Goal: Task Accomplishment & Management: Use online tool/utility

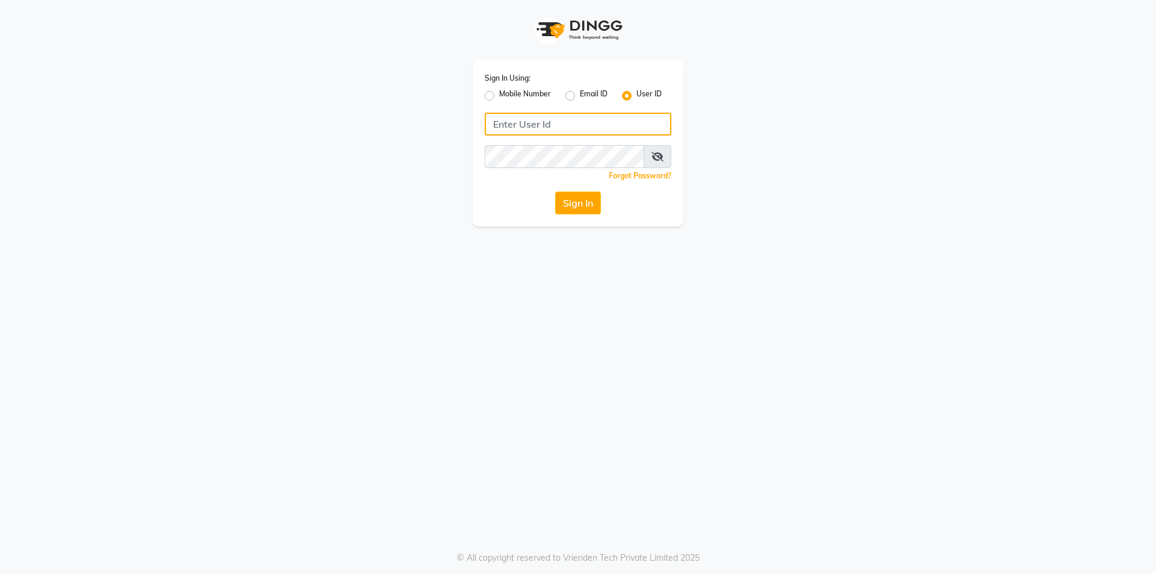
type input "7860000795"
click at [499, 96] on label "Mobile Number" at bounding box center [525, 96] width 52 height 14
click at [499, 96] on input "Mobile Number" at bounding box center [503, 93] width 8 height 8
radio input "true"
radio input "false"
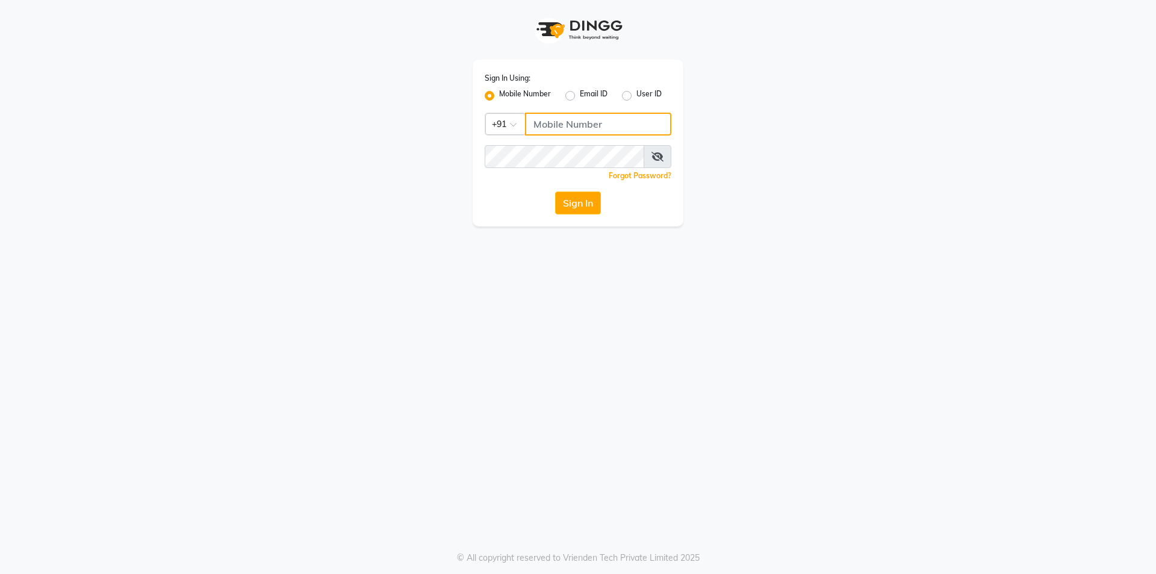
click at [563, 121] on input "Username" at bounding box center [598, 124] width 146 height 23
type input "7860000186"
click at [561, 206] on button "Sign In" at bounding box center [578, 203] width 46 height 23
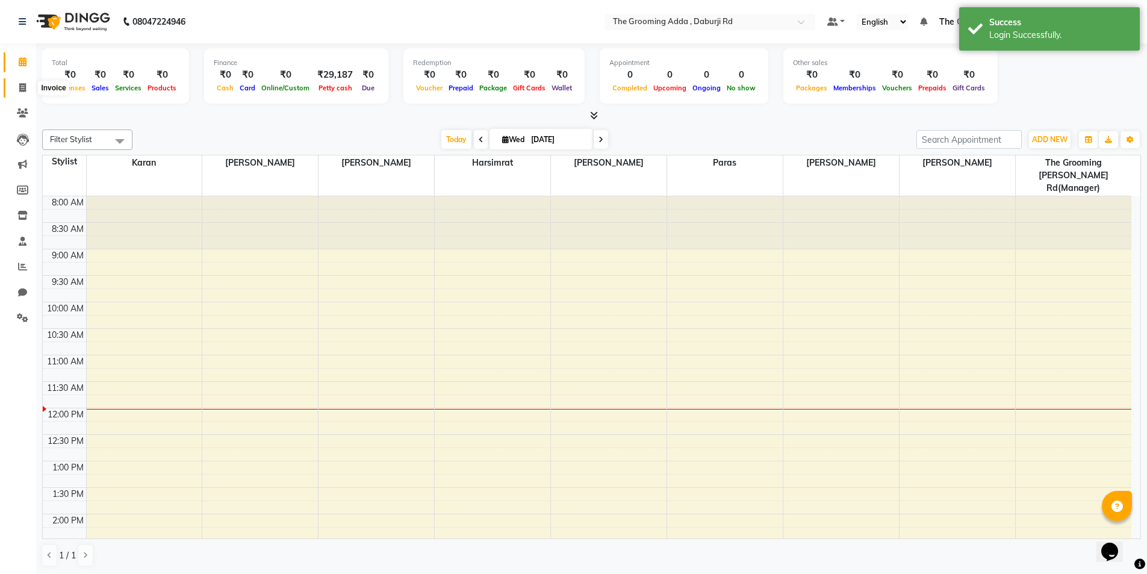
click at [14, 87] on span at bounding box center [22, 88] width 21 height 14
select select "service"
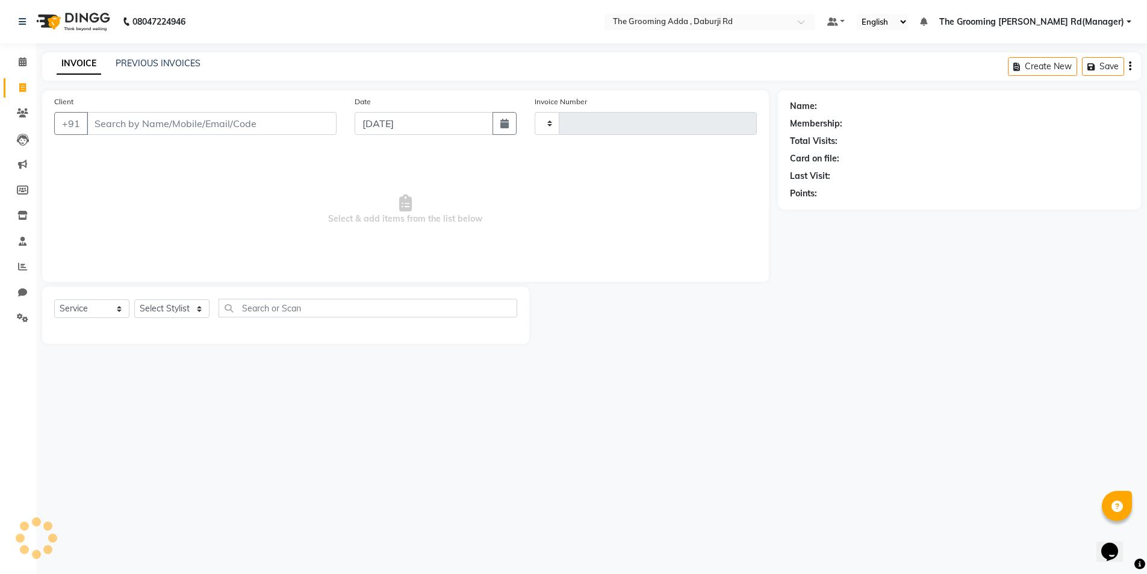
type input "1876"
select select "8001"
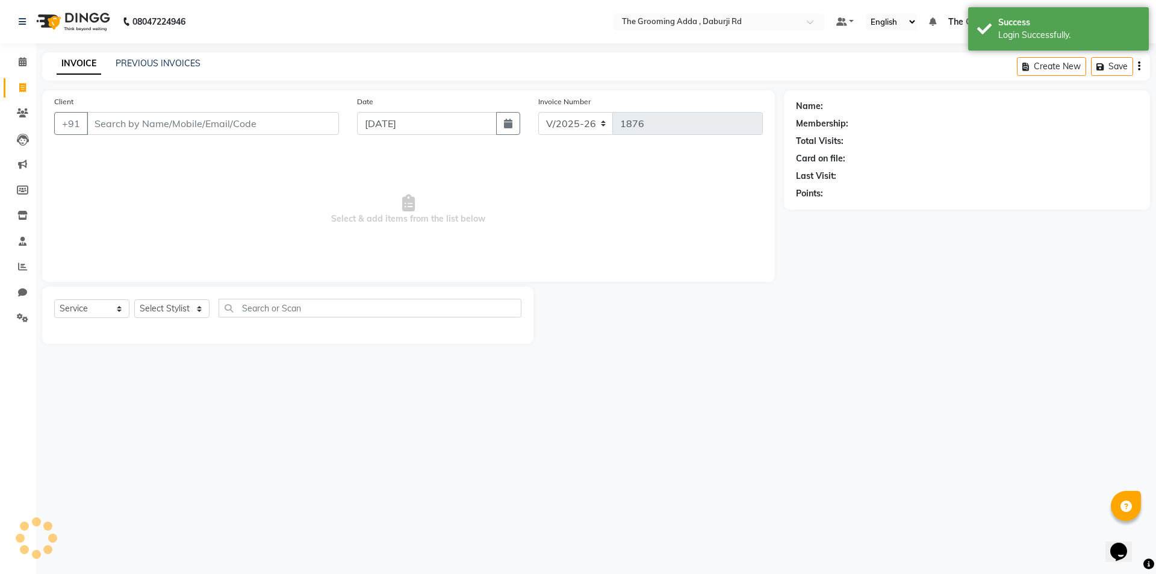
click at [105, 123] on input "Client" at bounding box center [213, 123] width 252 height 23
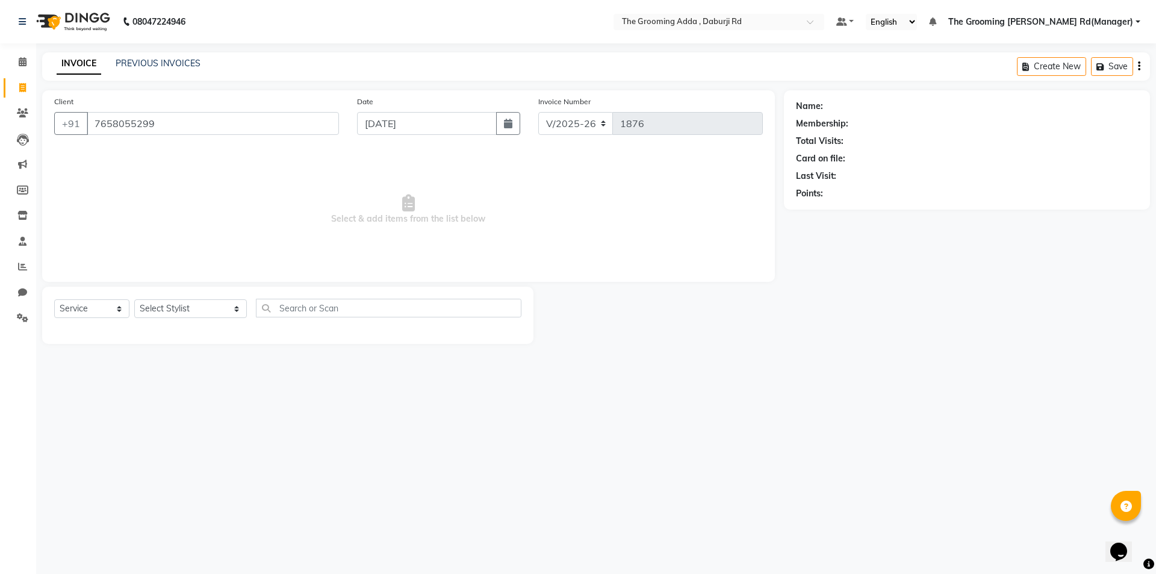
type input "7658055299"
click at [158, 310] on select "Select Stylist [PERSON_NAME] [PERSON_NAME] [PERSON_NAME] [PERSON_NAME] [PERSON_…" at bounding box center [190, 308] width 113 height 19
select select "79344"
click at [134, 299] on select "Select Stylist [PERSON_NAME] [PERSON_NAME] [PERSON_NAME] [PERSON_NAME] [PERSON_…" at bounding box center [190, 308] width 113 height 19
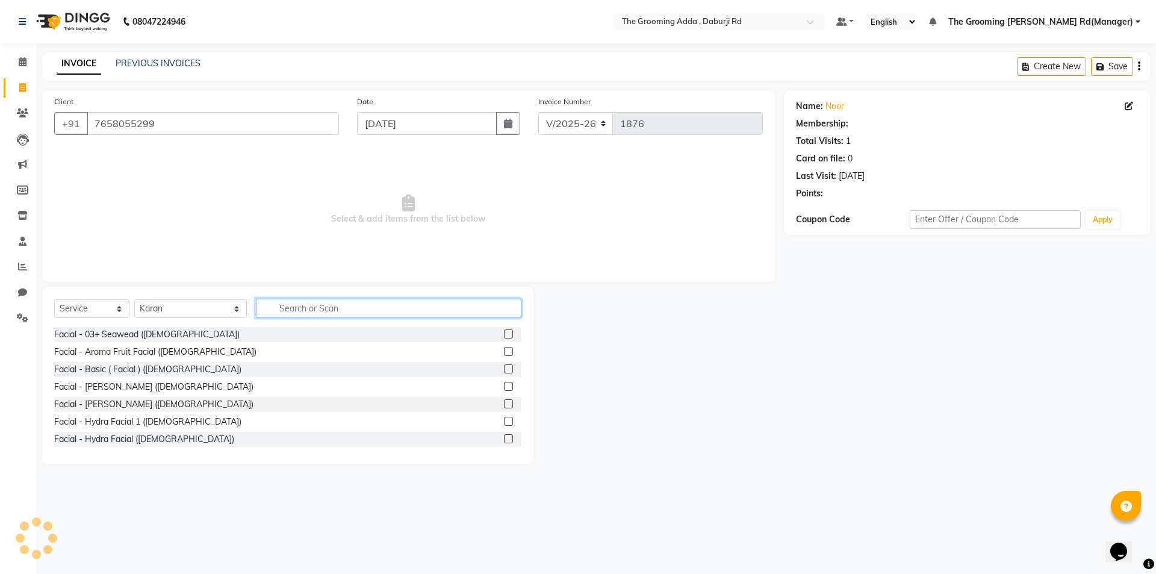
click at [317, 308] on input "text" at bounding box center [389, 308] width 266 height 19
select select "1: Object"
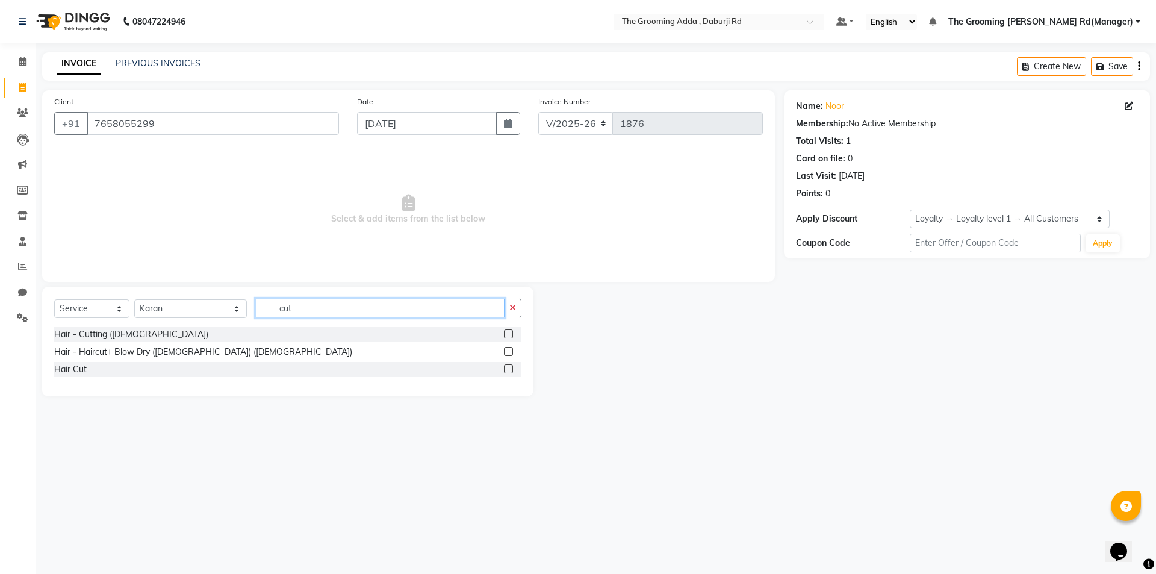
type input "cut"
click at [505, 332] on label at bounding box center [508, 333] width 9 height 9
click at [505, 332] on input "checkbox" at bounding box center [508, 335] width 8 height 8
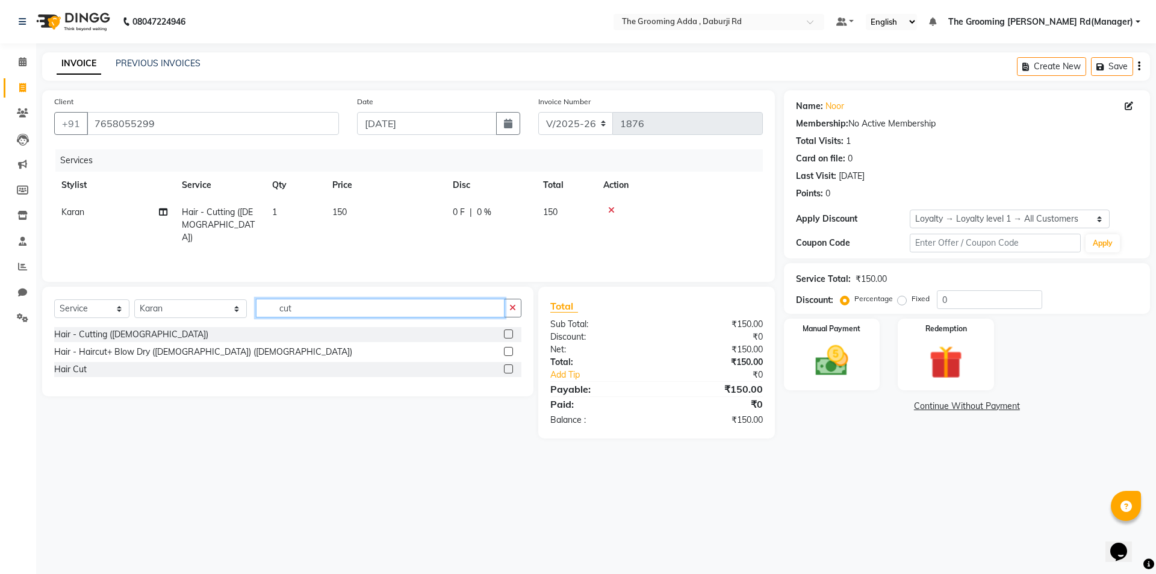
checkbox input "false"
drag, startPoint x: 285, startPoint y: 304, endPoint x: 234, endPoint y: 306, distance: 51.2
click at [234, 306] on div "Select Service Product Membership Package Voucher Prepaid Gift Card Select Styl…" at bounding box center [287, 313] width 467 height 28
drag, startPoint x: 296, startPoint y: 307, endPoint x: 272, endPoint y: 308, distance: 24.7
click at [272, 308] on input "cut" at bounding box center [380, 308] width 249 height 19
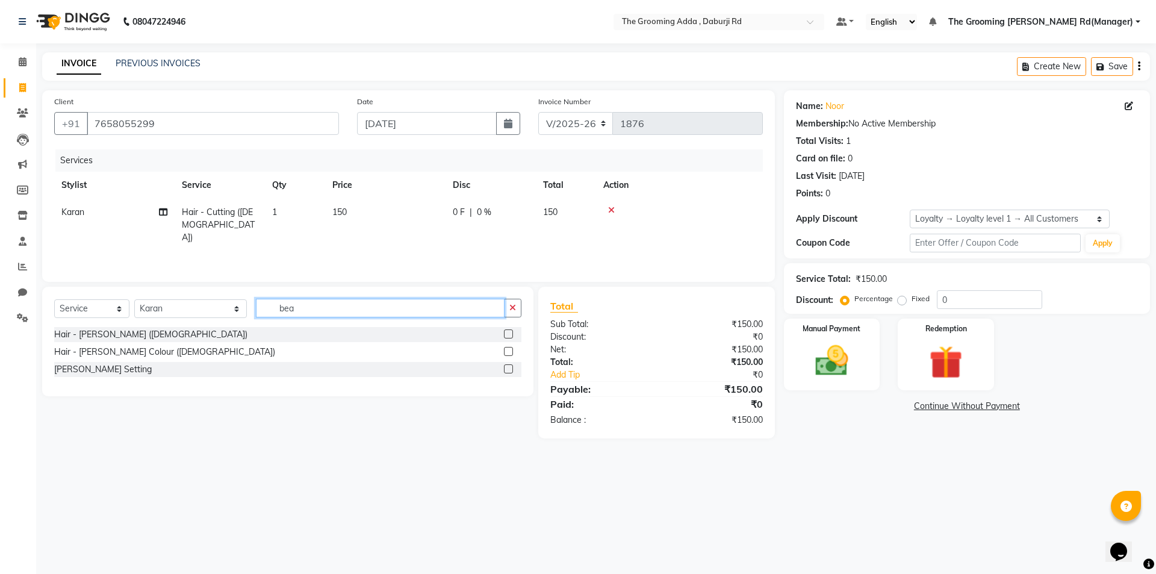
type input "bea"
click at [504, 334] on label at bounding box center [508, 333] width 9 height 9
click at [504, 334] on input "checkbox" at bounding box center [508, 335] width 8 height 8
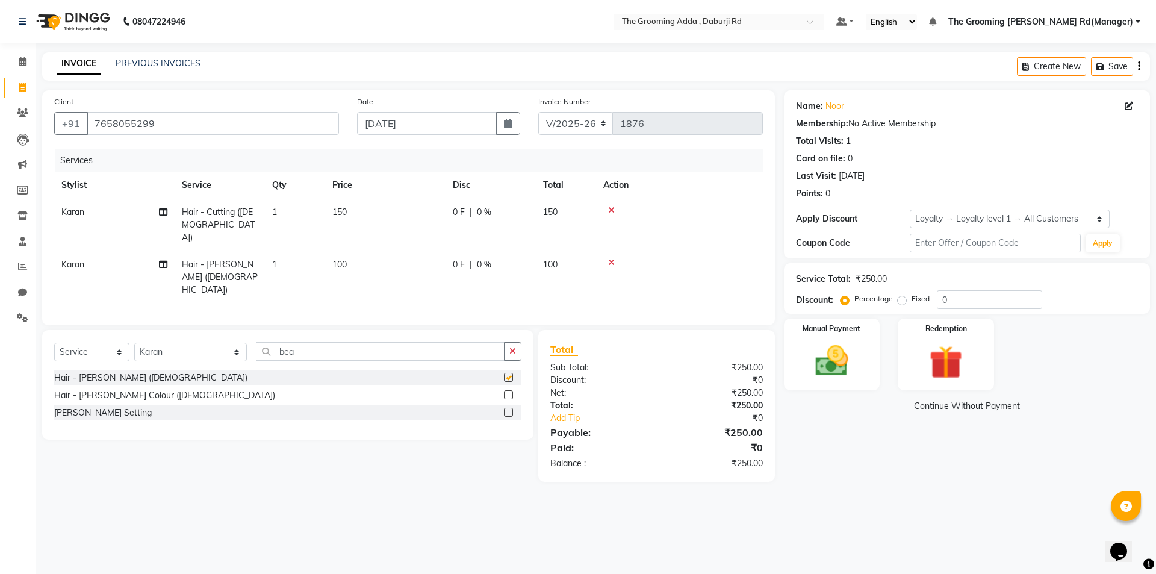
checkbox input "false"
click at [213, 343] on select "Select Stylist [PERSON_NAME] [PERSON_NAME] [PERSON_NAME] [PERSON_NAME] [PERSON_…" at bounding box center [190, 352] width 113 height 19
select select "79351"
click at [134, 343] on select "Select Stylist [PERSON_NAME] [PERSON_NAME] [PERSON_NAME] [PERSON_NAME] [PERSON_…" at bounding box center [190, 352] width 113 height 19
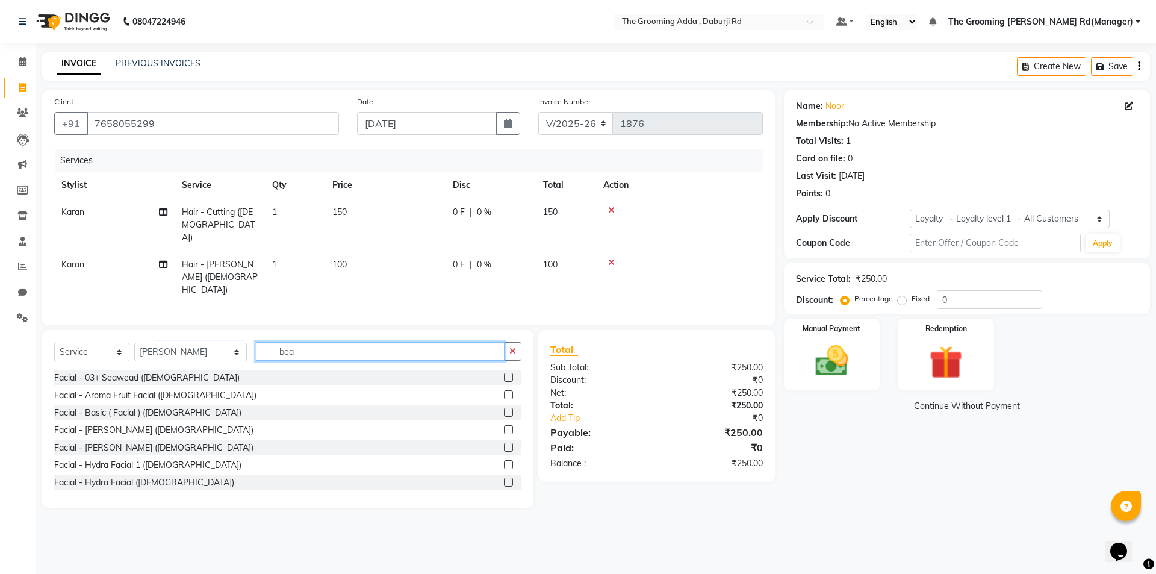
click at [298, 342] on input "bea" at bounding box center [380, 351] width 249 height 19
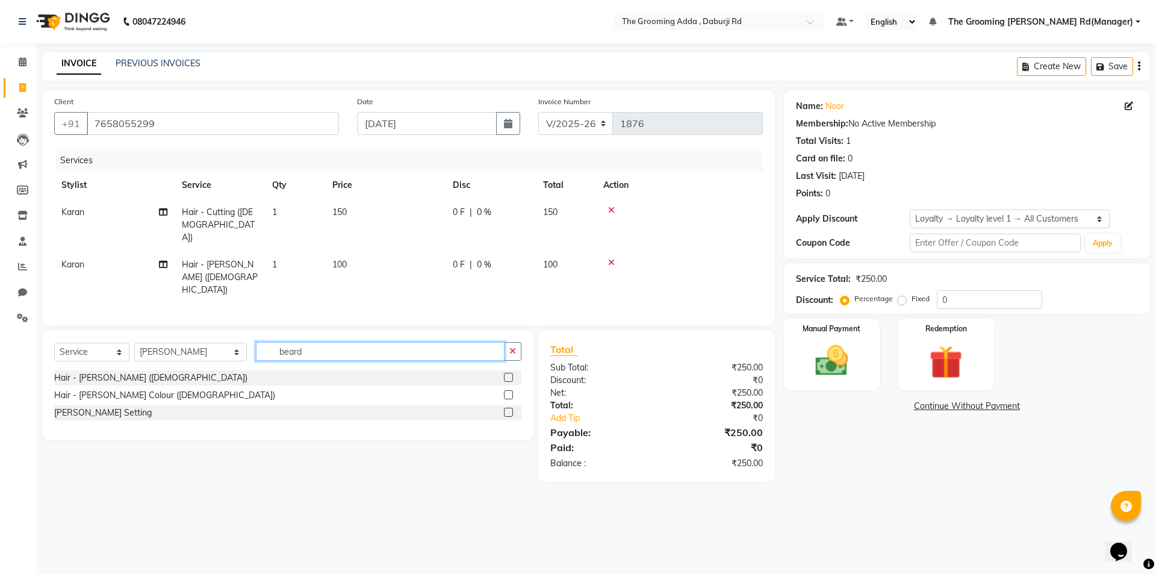
type input "beard"
click at [506, 373] on label at bounding box center [508, 377] width 9 height 9
click at [506, 374] on input "checkbox" at bounding box center [508, 378] width 8 height 8
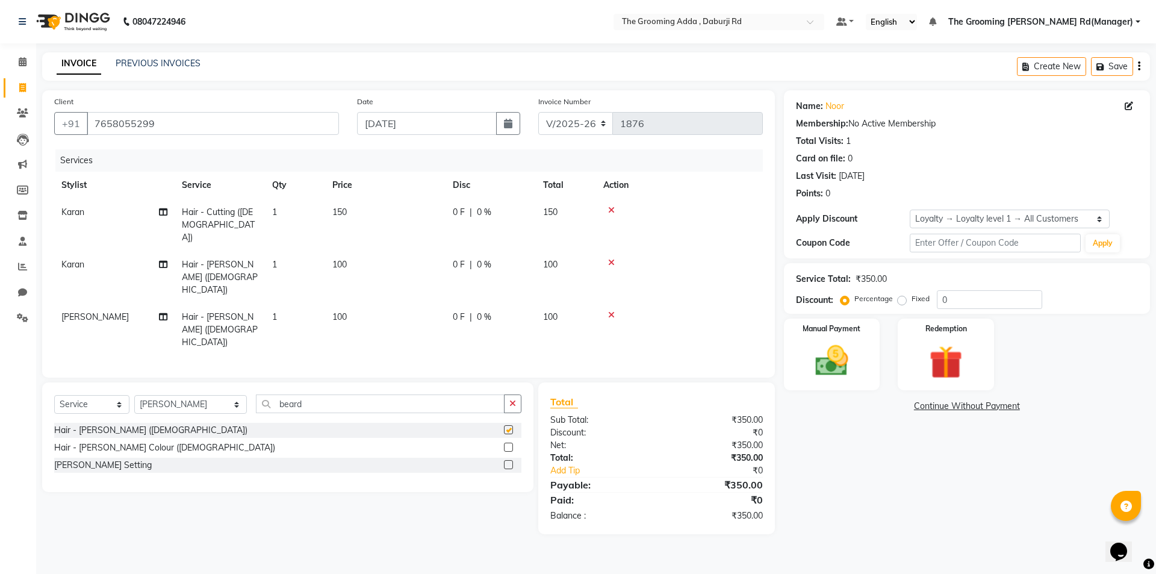
checkbox input "false"
click at [827, 351] on img at bounding box center [832, 361] width 56 height 40
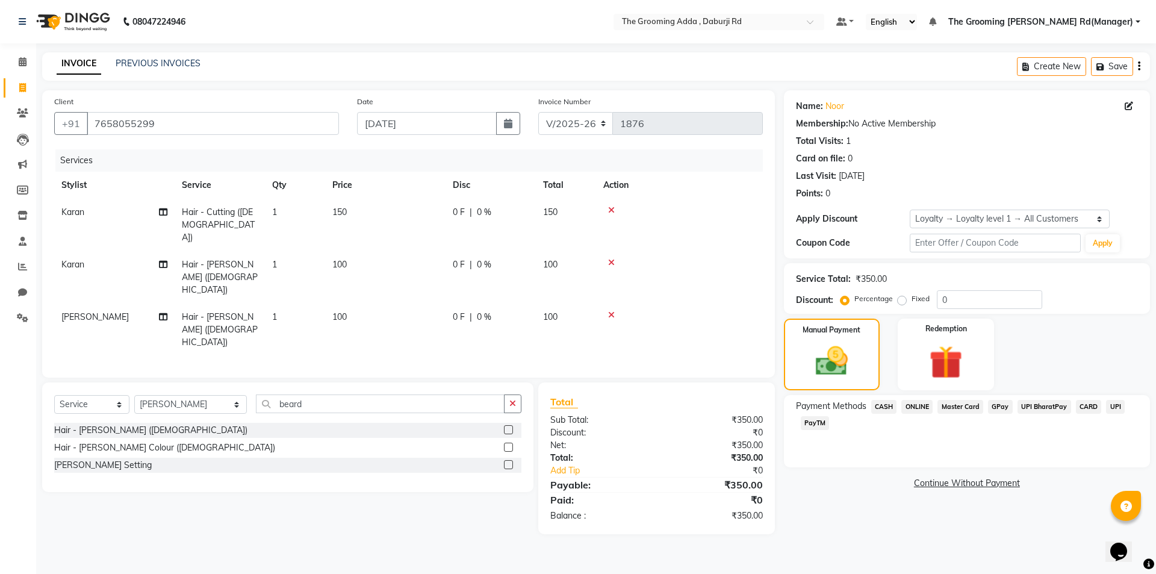
click at [911, 405] on span "ONLINE" at bounding box center [917, 407] width 31 height 14
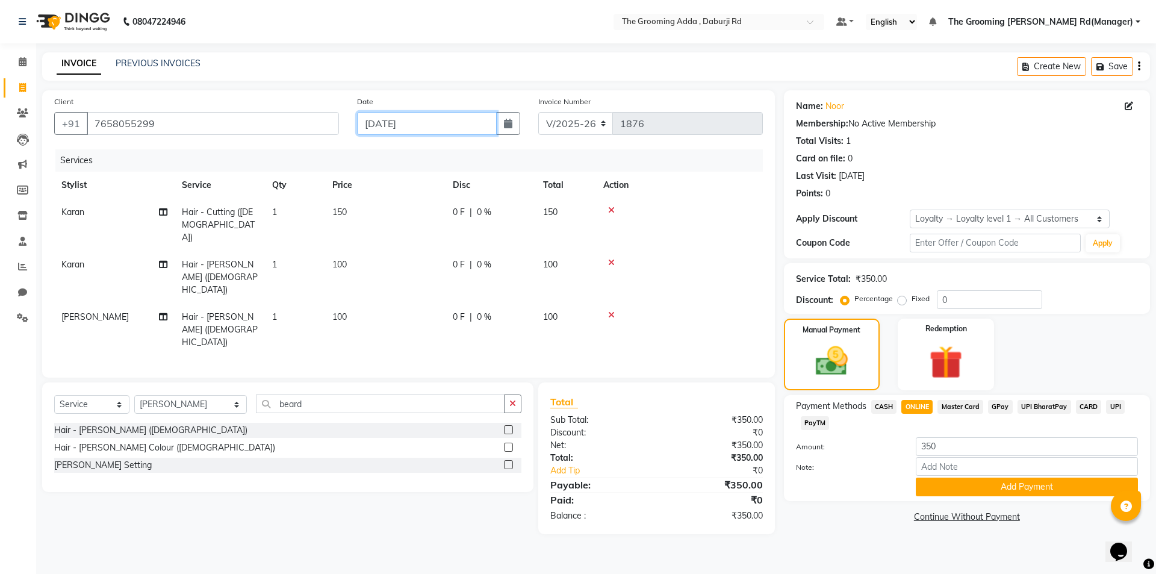
click at [385, 125] on input "[DATE]" at bounding box center [427, 123] width 140 height 23
select select "9"
select select "2025"
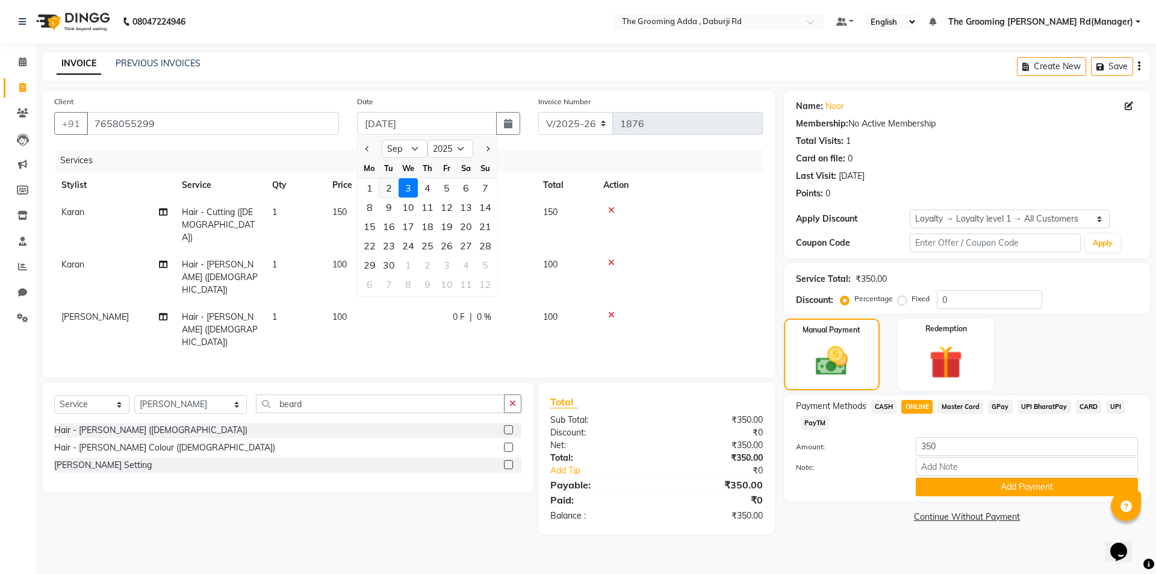
click at [390, 192] on div "2" at bounding box center [388, 187] width 19 height 19
type input "02-09-2025"
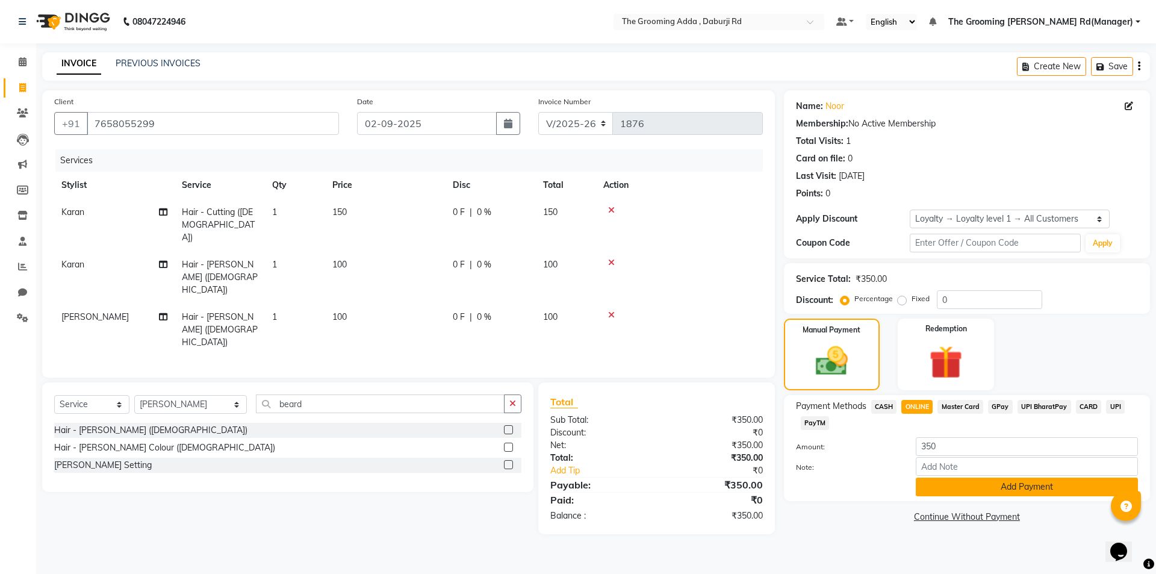
click at [929, 484] on button "Add Payment" at bounding box center [1027, 487] width 222 height 19
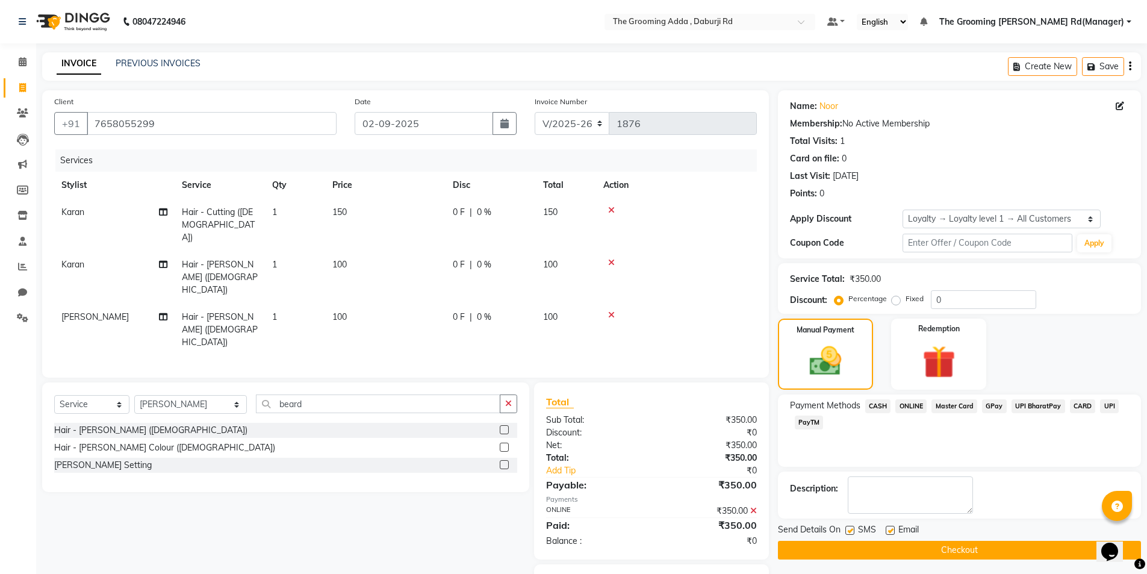
click at [889, 531] on label at bounding box center [890, 530] width 9 height 9
click at [889, 531] on input "checkbox" at bounding box center [890, 531] width 8 height 8
checkbox input "false"
click at [846, 549] on button "Checkout" at bounding box center [959, 550] width 363 height 19
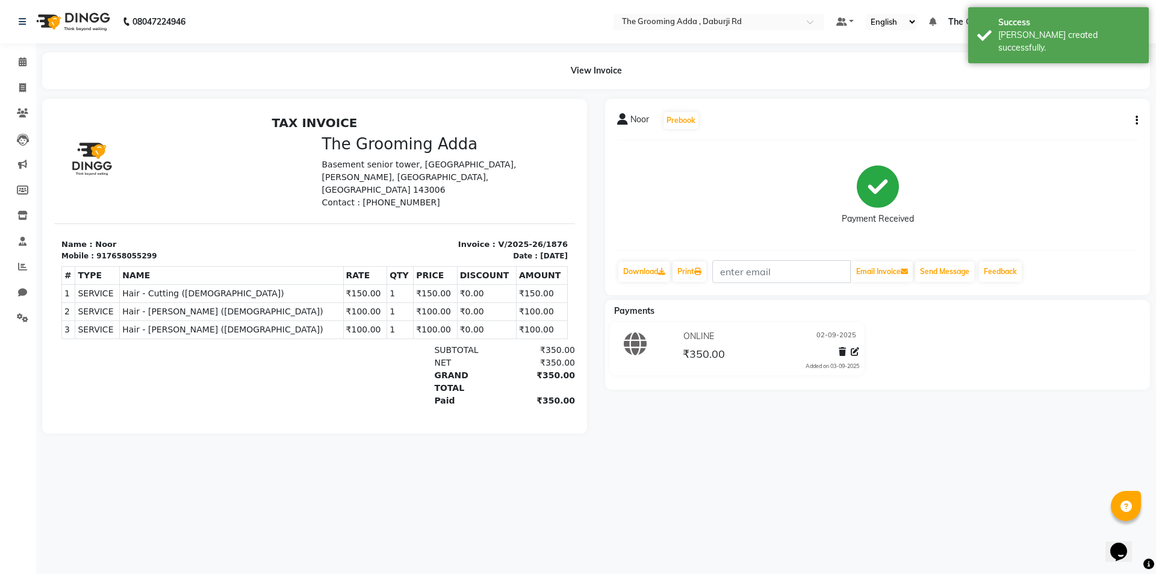
select select "service"
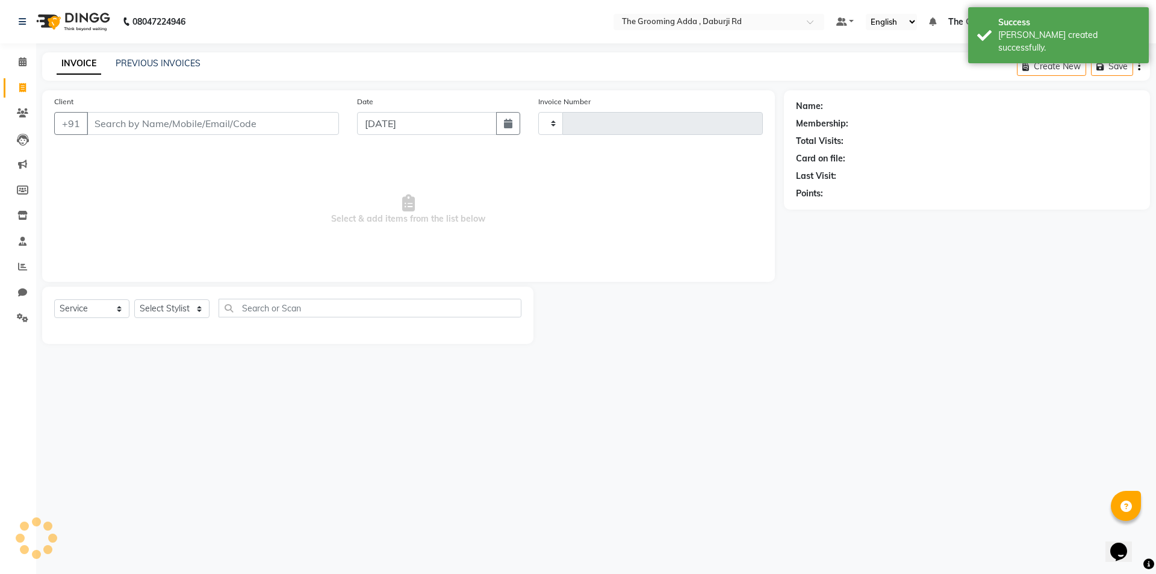
type input "1877"
select select "8001"
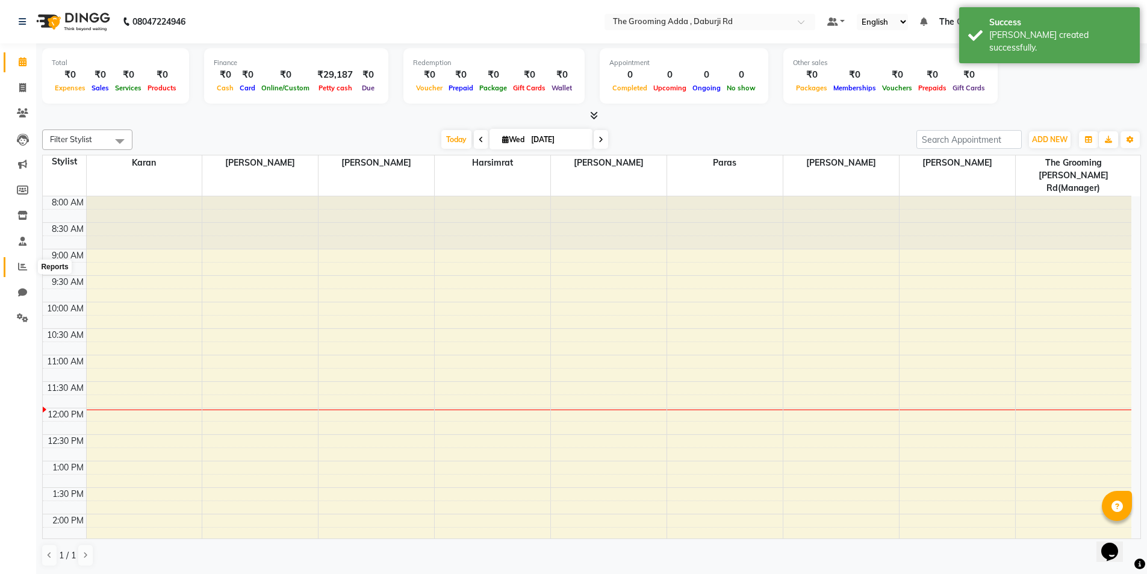
click at [23, 270] on icon at bounding box center [22, 266] width 9 height 9
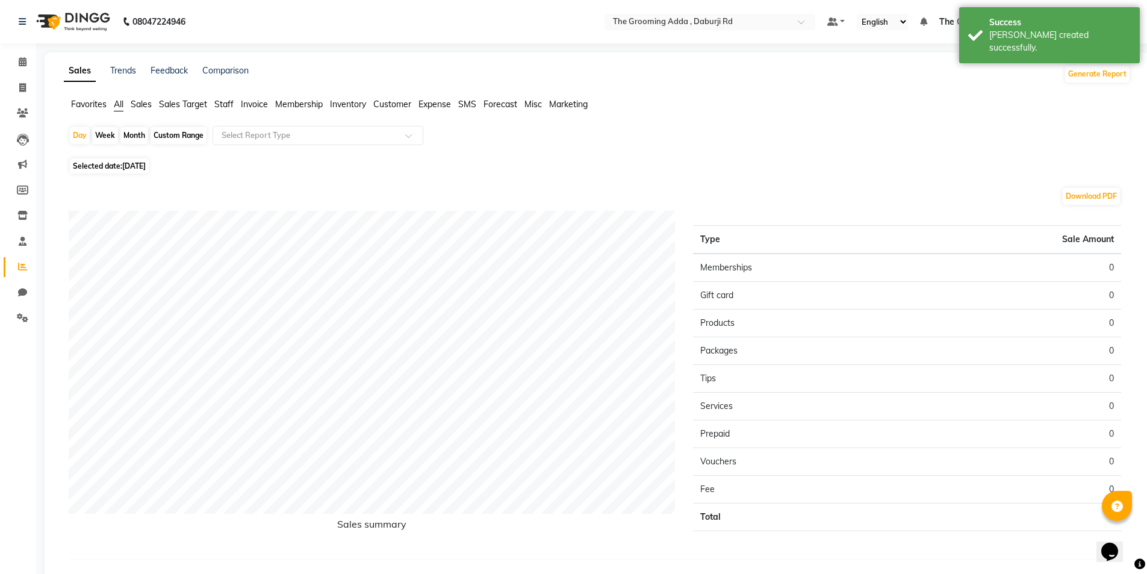
click at [136, 161] on span "[DATE]" at bounding box center [133, 165] width 23 height 9
select select "9"
select select "2025"
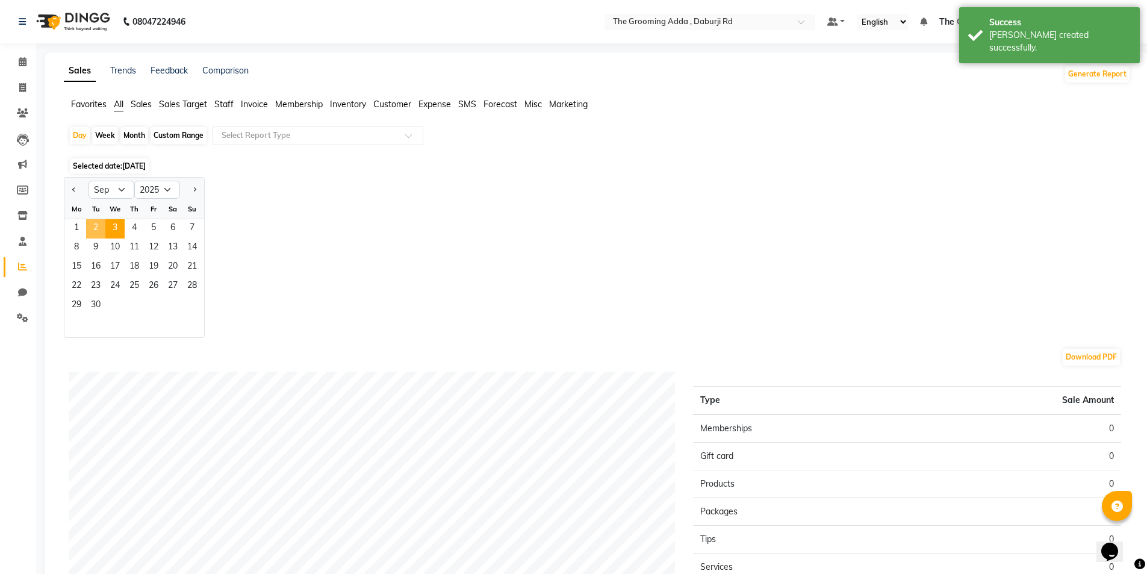
click at [92, 225] on span "2" at bounding box center [95, 228] width 19 height 19
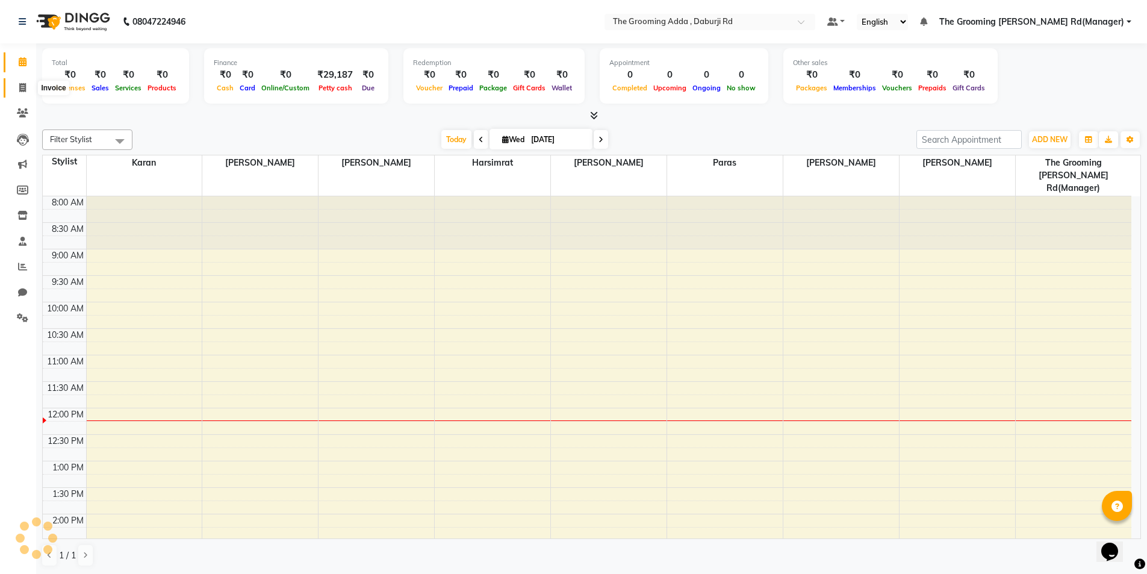
click at [19, 82] on span at bounding box center [22, 88] width 21 height 14
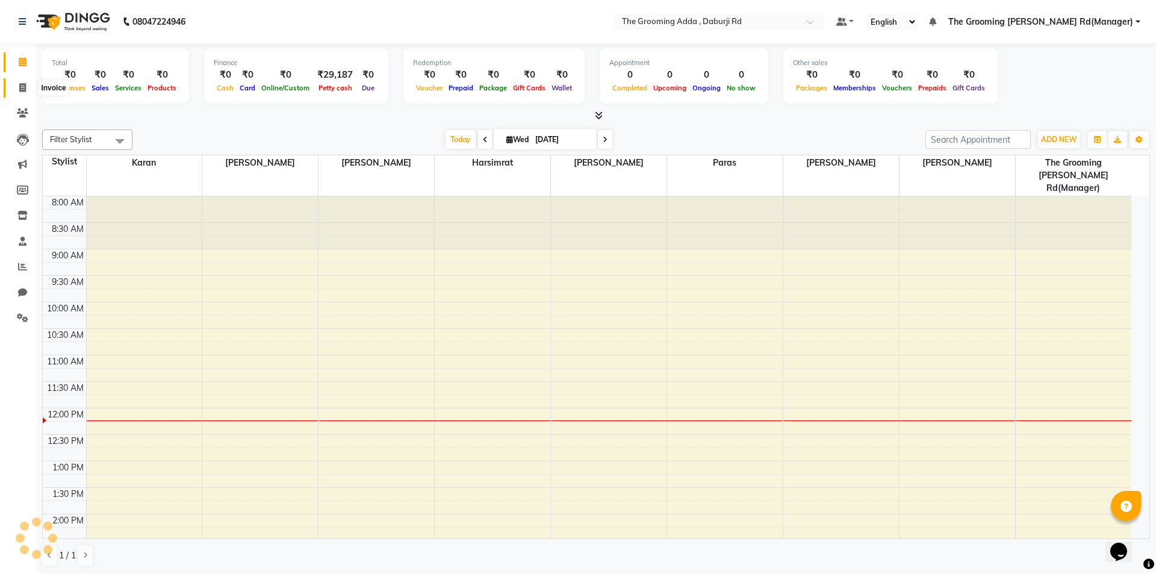
select select "service"
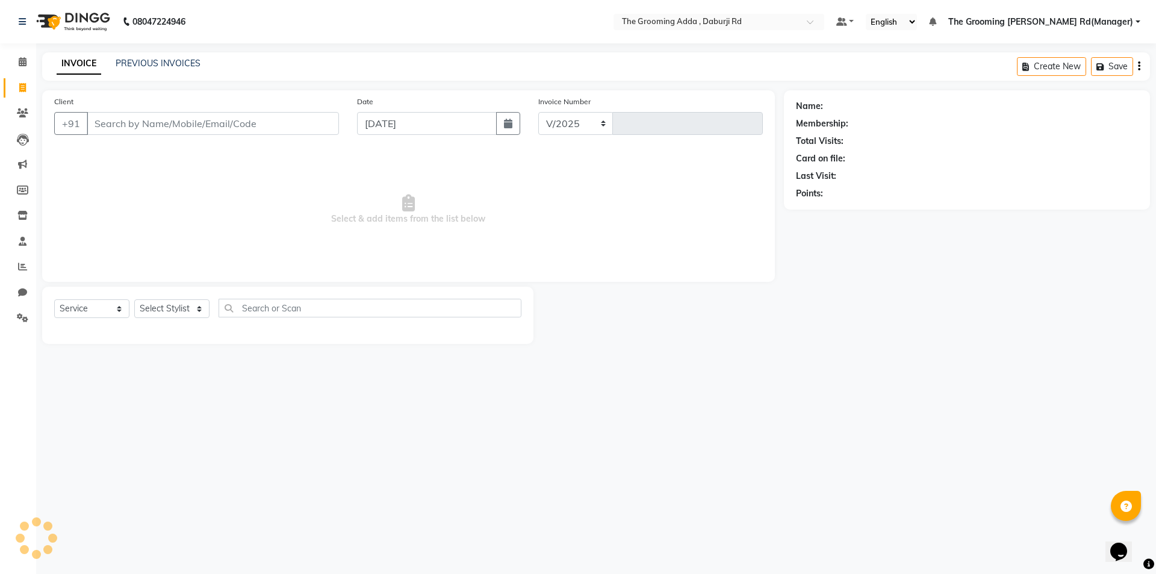
select select "8001"
type input "1877"
click at [93, 116] on input "Client" at bounding box center [213, 123] width 252 height 23
type input "9877773046"
select select "1: Object"
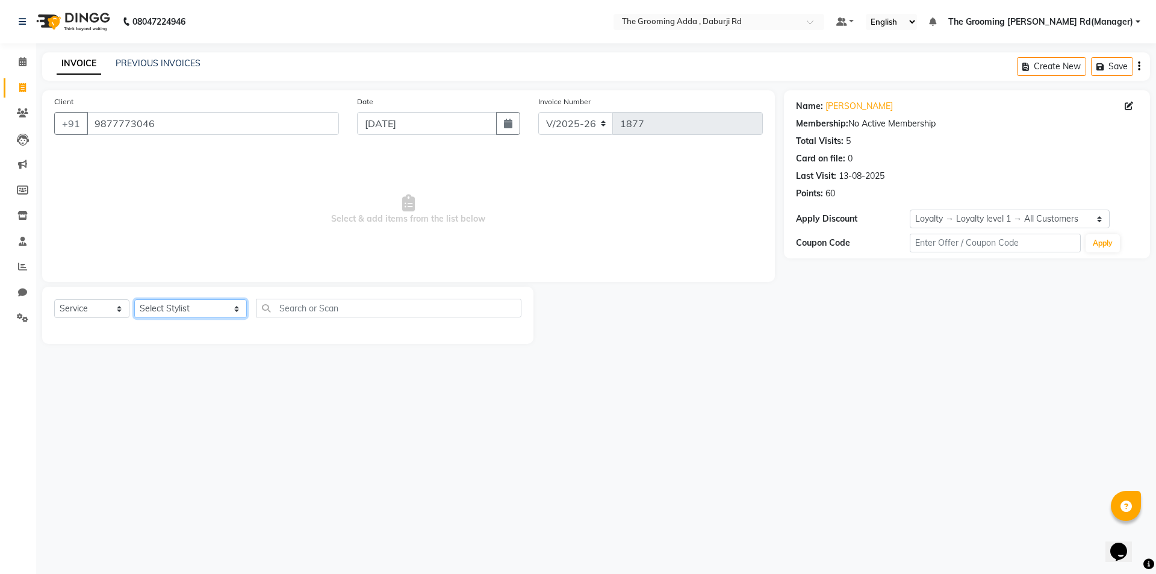
drag, startPoint x: 177, startPoint y: 305, endPoint x: 178, endPoint y: 317, distance: 12.1
click at [177, 305] on select "Select Stylist [PERSON_NAME] [PERSON_NAME] [PERSON_NAME] [PERSON_NAME] [PERSON_…" at bounding box center [190, 308] width 113 height 19
select select "79344"
click at [134, 299] on select "Select Stylist [PERSON_NAME] [PERSON_NAME] [PERSON_NAME] [PERSON_NAME] [PERSON_…" at bounding box center [190, 308] width 113 height 19
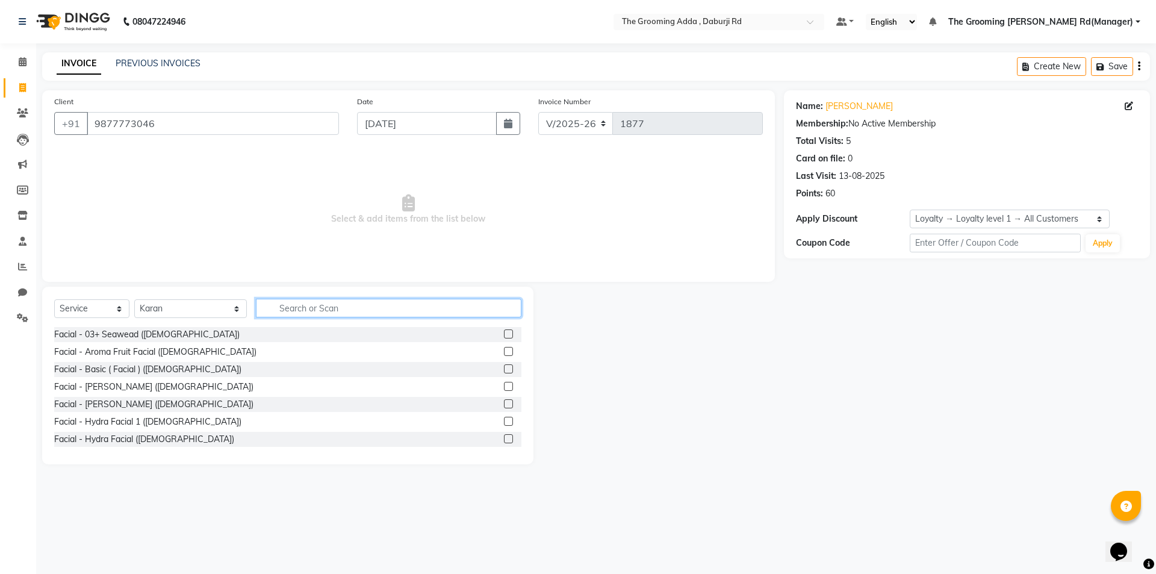
click at [313, 310] on input "text" at bounding box center [389, 308] width 266 height 19
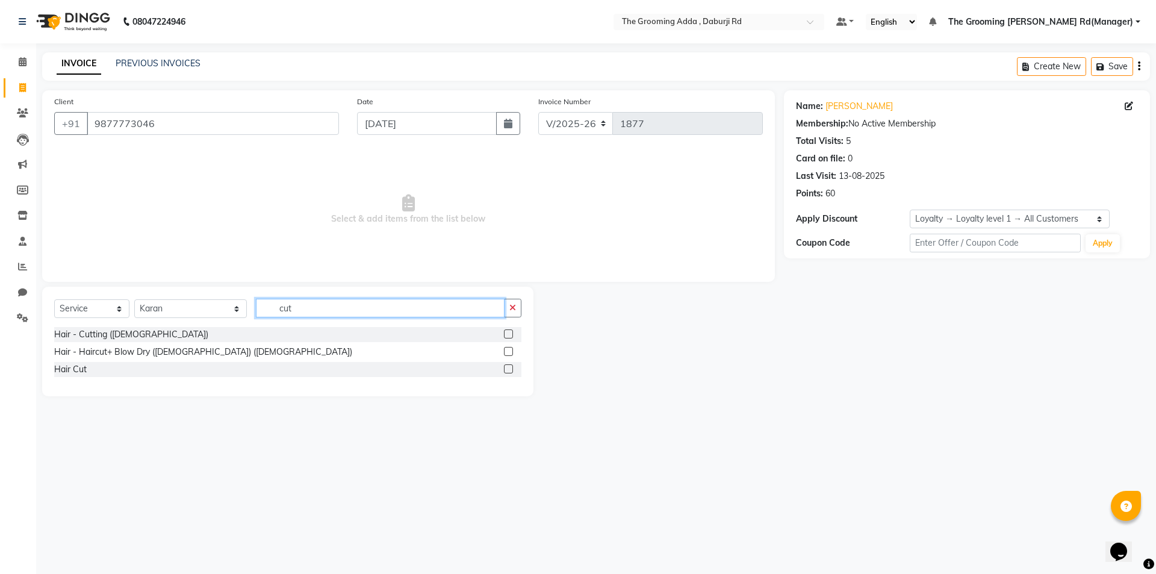
type input "cut"
click at [508, 334] on label at bounding box center [508, 333] width 9 height 9
click at [508, 334] on input "checkbox" at bounding box center [508, 335] width 8 height 8
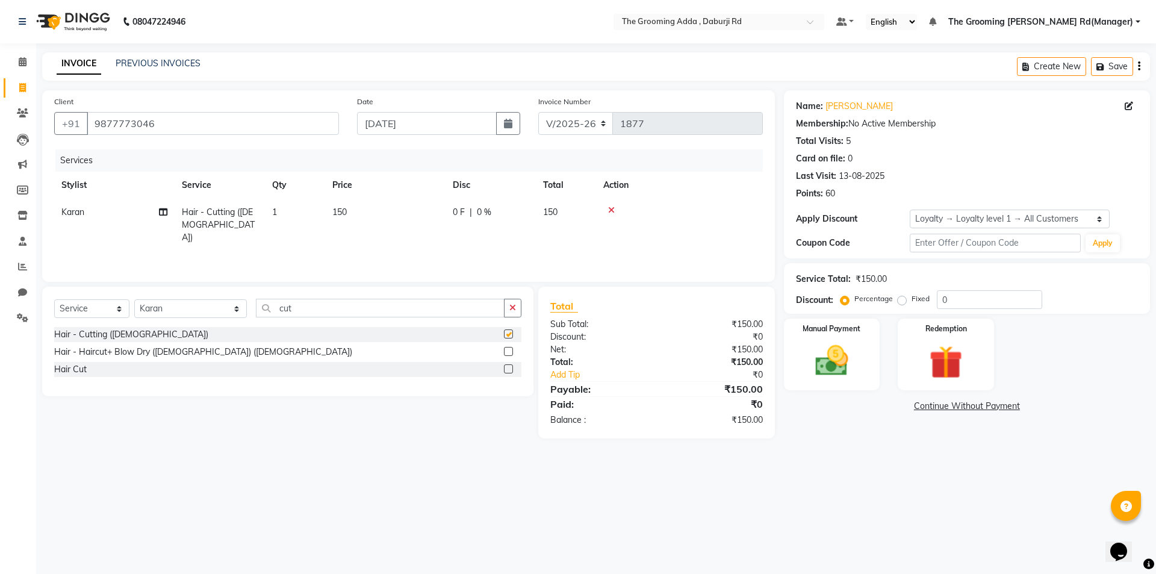
checkbox input "false"
drag, startPoint x: 363, startPoint y: 311, endPoint x: 262, endPoint y: 312, distance: 101.2
click at [262, 312] on input "cut" at bounding box center [380, 308] width 249 height 19
type input "bea"
click at [506, 334] on label at bounding box center [508, 333] width 9 height 9
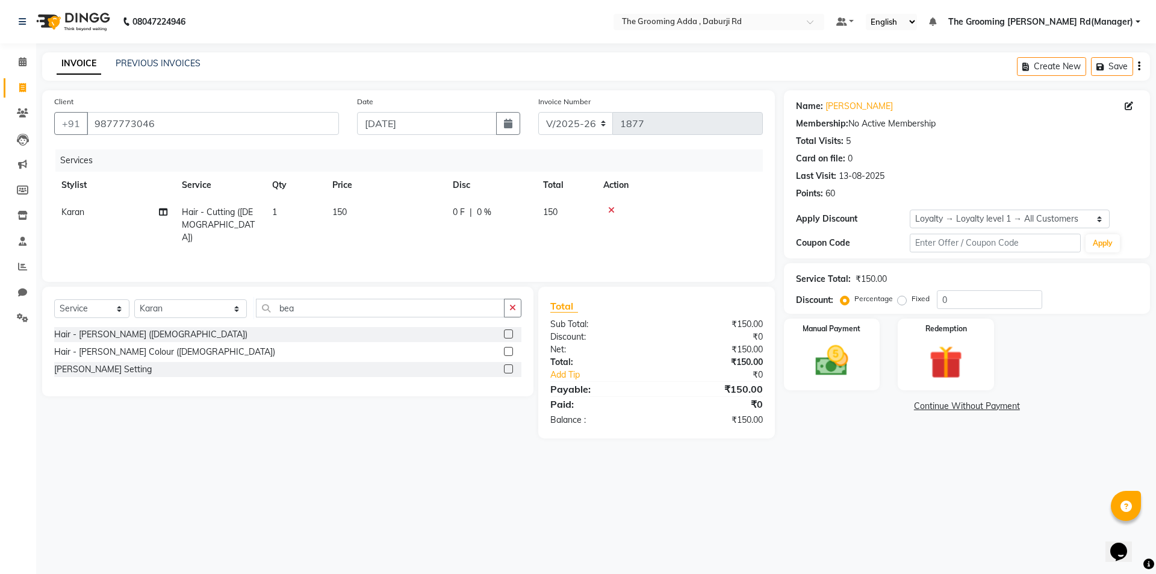
click at [506, 334] on input "checkbox" at bounding box center [508, 335] width 8 height 8
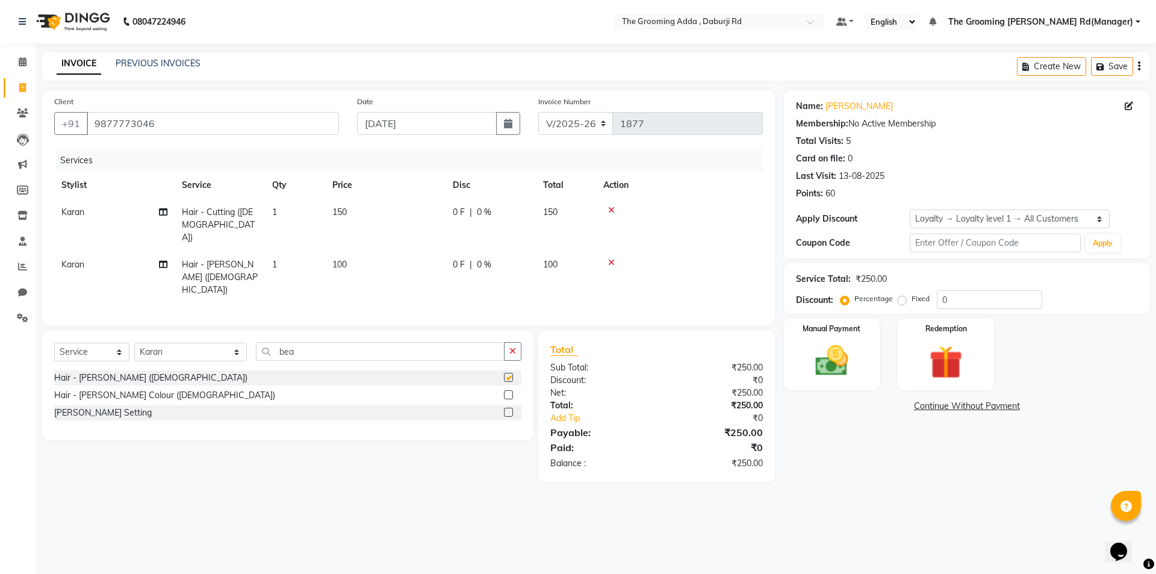
checkbox input "false"
drag, startPoint x: 321, startPoint y: 316, endPoint x: 251, endPoint y: 332, distance: 71.6
click at [251, 342] on div "Select Service Product Membership Package Voucher Prepaid Gift Card Select Styl…" at bounding box center [287, 356] width 467 height 28
click at [158, 343] on select "Select Stylist [PERSON_NAME] [PERSON_NAME] [PERSON_NAME] [PERSON_NAME] [PERSON_…" at bounding box center [190, 352] width 113 height 19
select select "79352"
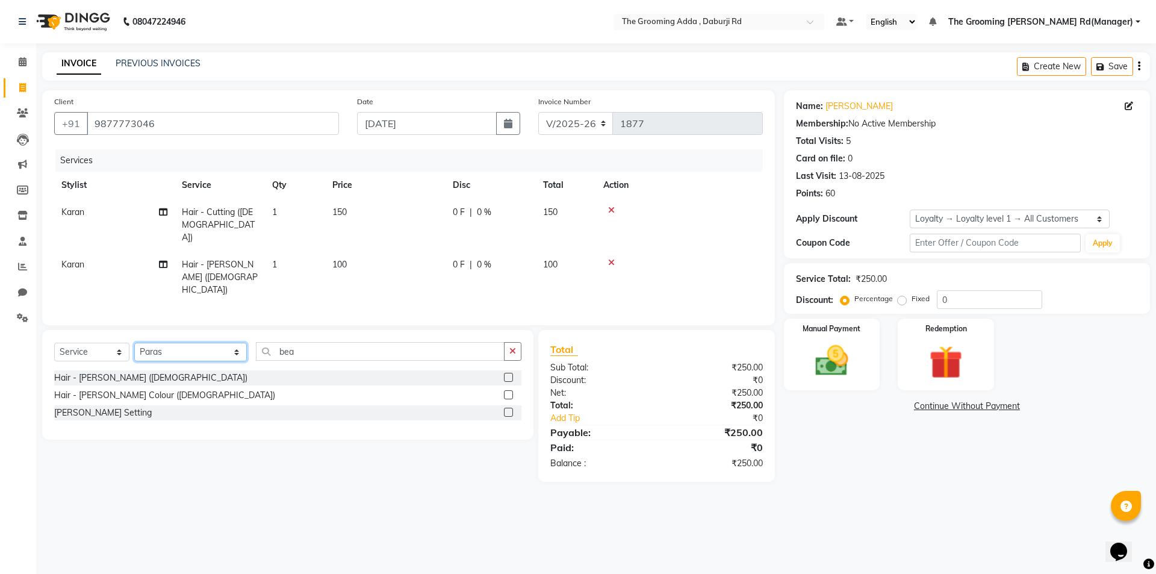
click at [134, 343] on select "Select Stylist [PERSON_NAME] [PERSON_NAME] [PERSON_NAME] [PERSON_NAME] [PERSON_…" at bounding box center [190, 352] width 113 height 19
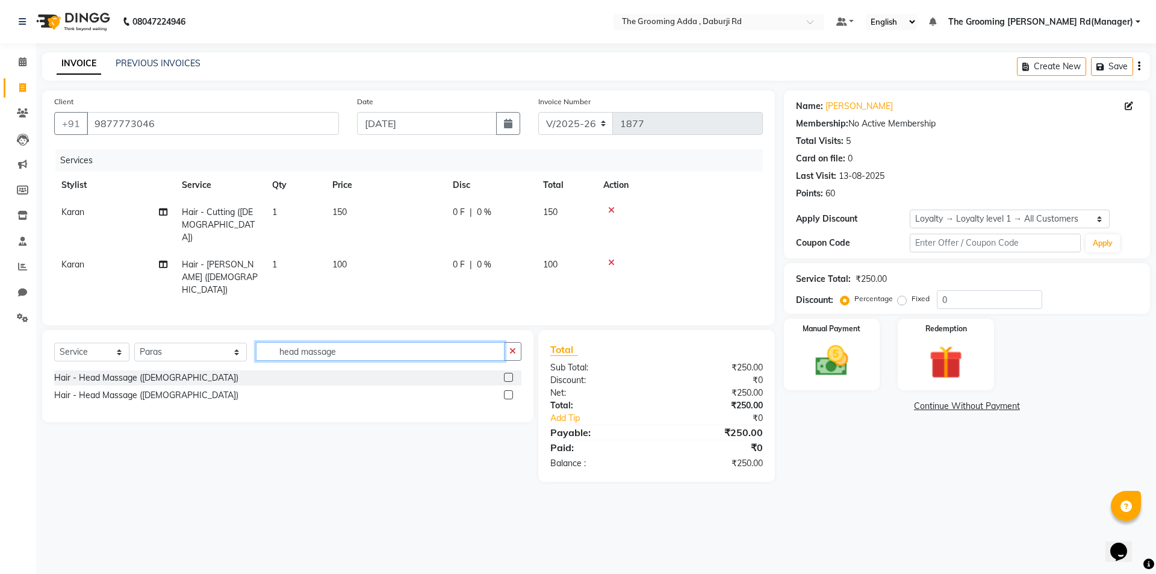
type input "head massage"
drag, startPoint x: 518, startPoint y: 343, endPoint x: 505, endPoint y: 349, distance: 14.3
click at [517, 370] on div at bounding box center [512, 377] width 17 height 15
click at [506, 373] on label at bounding box center [508, 377] width 9 height 9
click at [506, 374] on input "checkbox" at bounding box center [508, 378] width 8 height 8
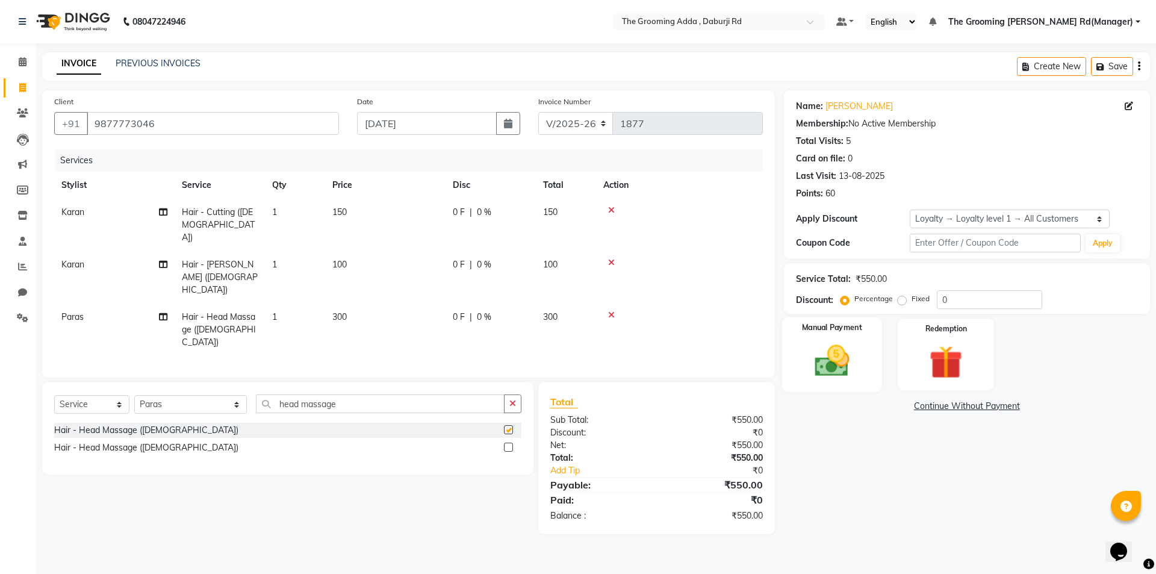
checkbox input "false"
click at [858, 376] on img at bounding box center [832, 361] width 56 height 40
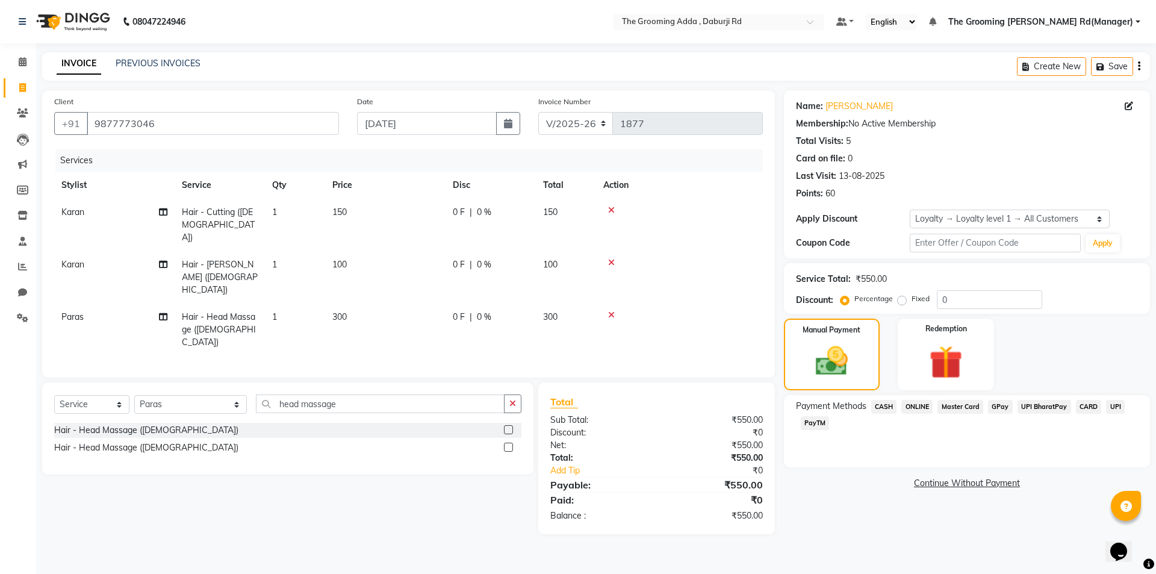
click at [918, 402] on span "ONLINE" at bounding box center [917, 407] width 31 height 14
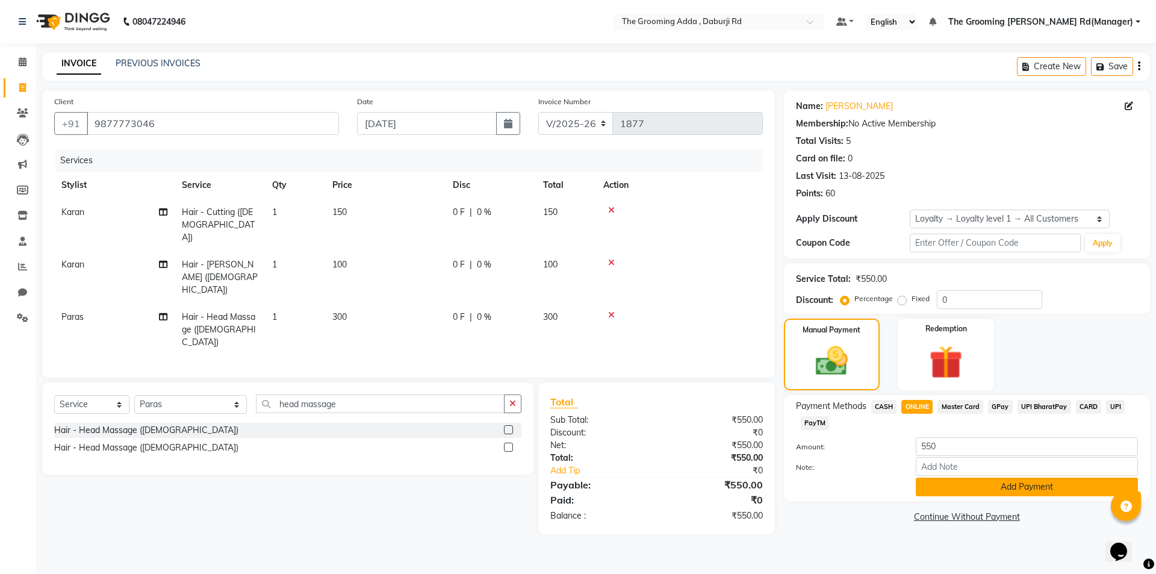
click at [983, 478] on button "Add Payment" at bounding box center [1027, 487] width 222 height 19
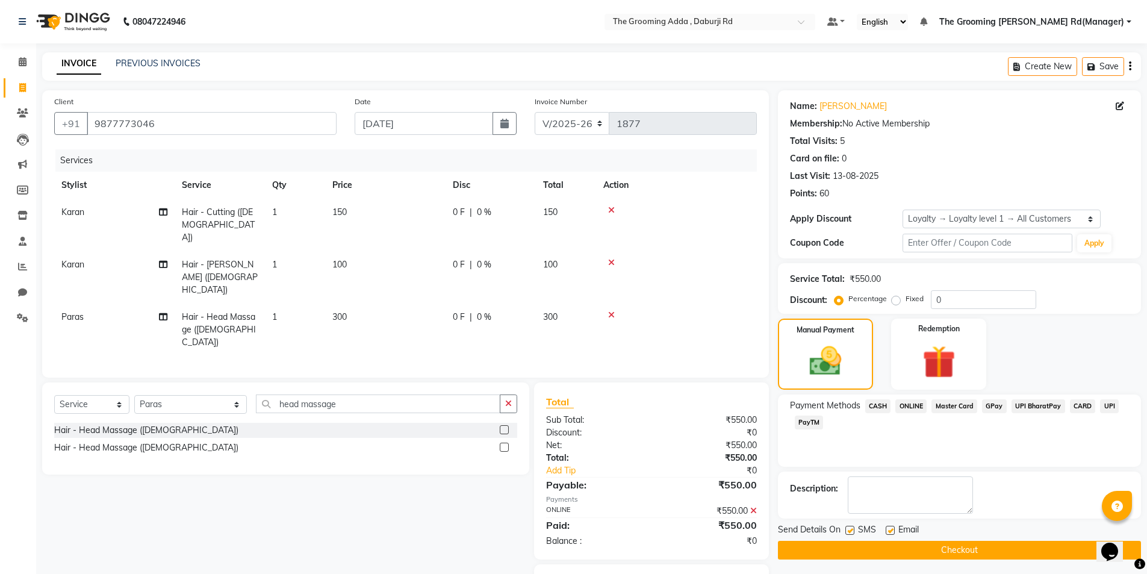
click at [891, 526] on label at bounding box center [890, 530] width 9 height 9
click at [891, 527] on input "checkbox" at bounding box center [890, 531] width 8 height 8
checkbox input "false"
click at [877, 552] on button "Checkout" at bounding box center [959, 550] width 363 height 19
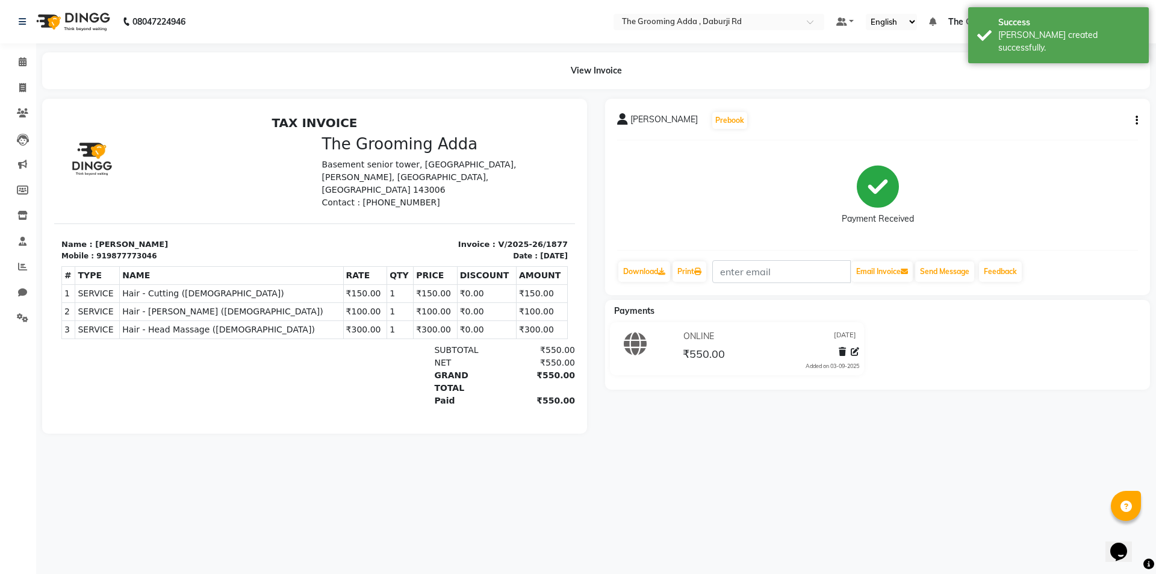
select select "service"
